Goal: Check status

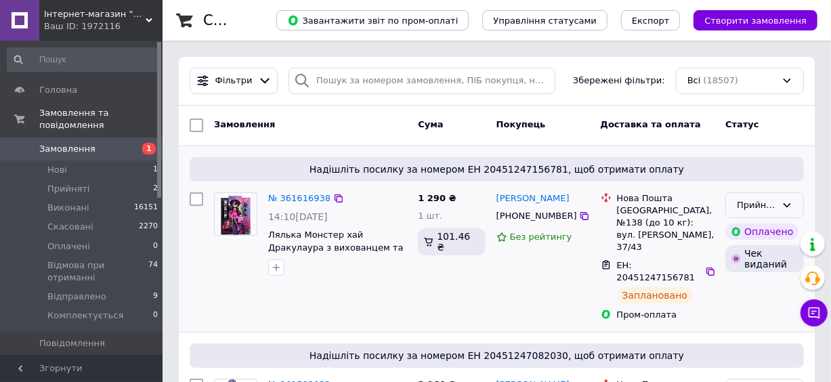
click at [742, 204] on div "Прийнято" at bounding box center [756, 205] width 39 height 14
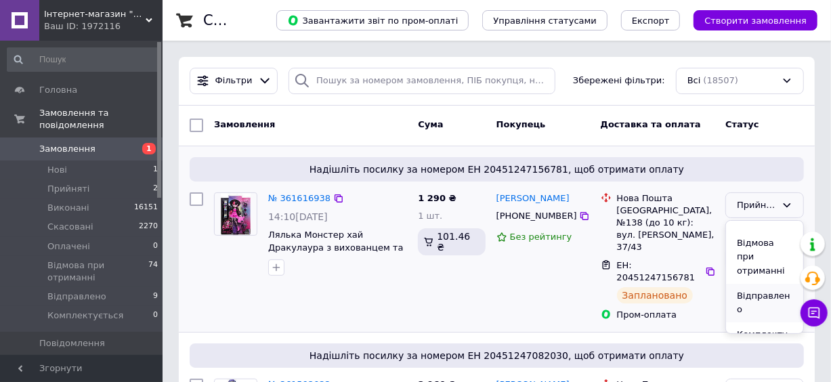
click at [753, 284] on li "Відправлено" at bounding box center [764, 303] width 77 height 39
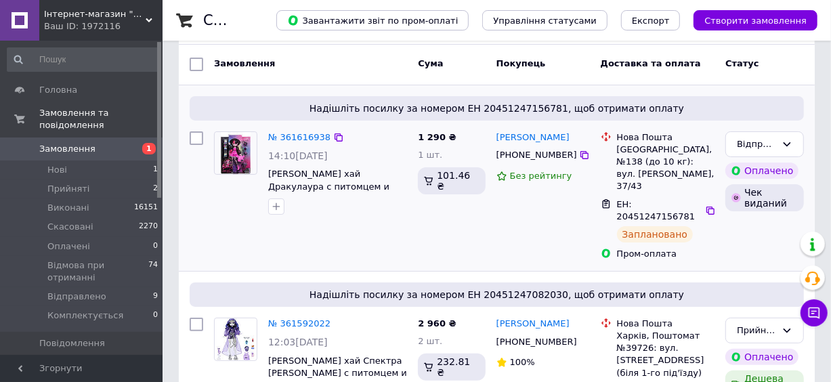
scroll to position [184, 0]
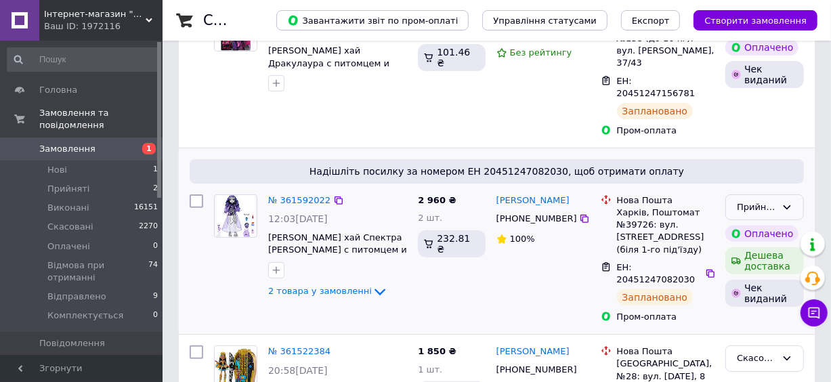
click at [749, 194] on div "Прийнято" at bounding box center [764, 207] width 79 height 26
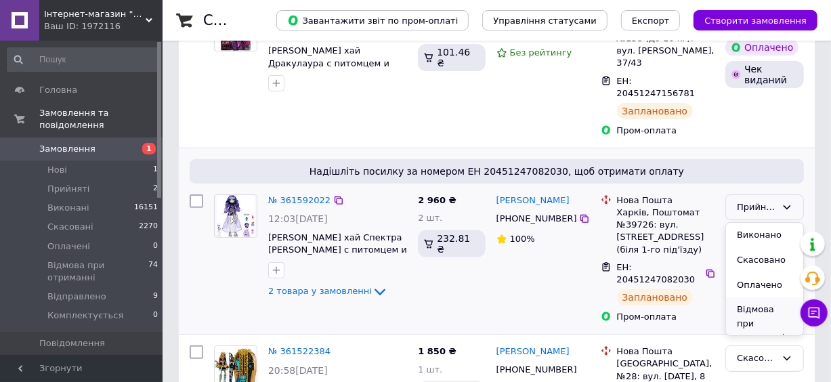
scroll to position [64, 0]
click at [770, 286] on li "Відправлено" at bounding box center [764, 305] width 77 height 39
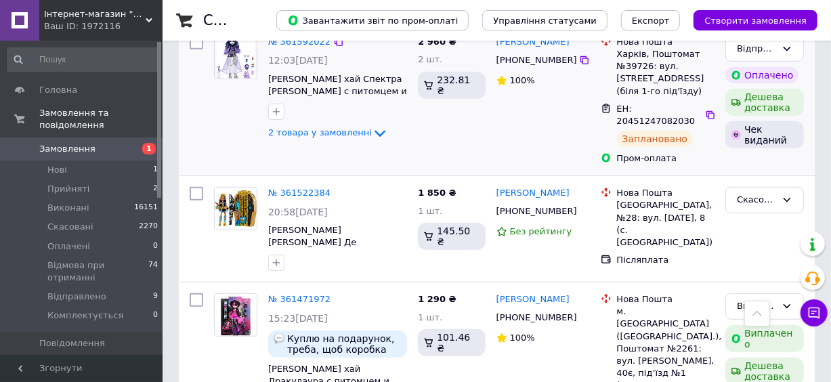
scroll to position [0, 0]
